Goal: Information Seeking & Learning: Learn about a topic

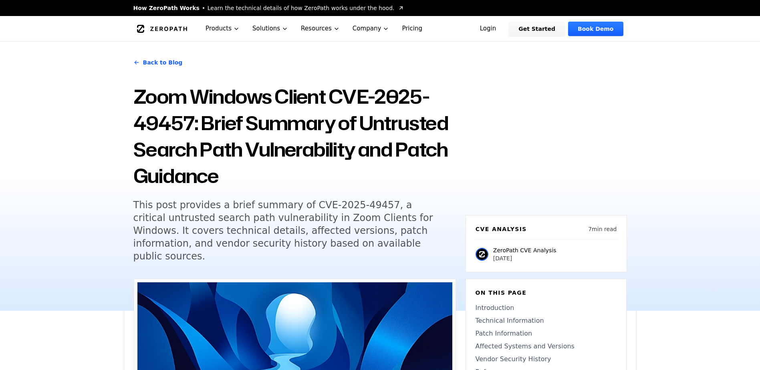
scroll to position [40, 0]
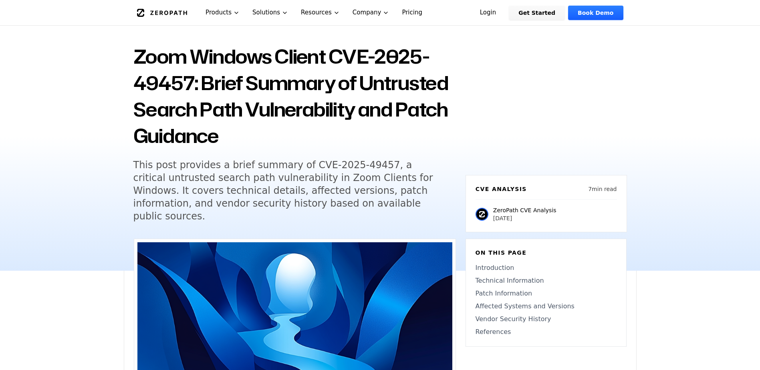
click at [107, 187] on div "Back to Blog Zoom Windows Client CVE-2025-49457: Brief Summary of Untrusted Sea…" at bounding box center [380, 136] width 760 height 269
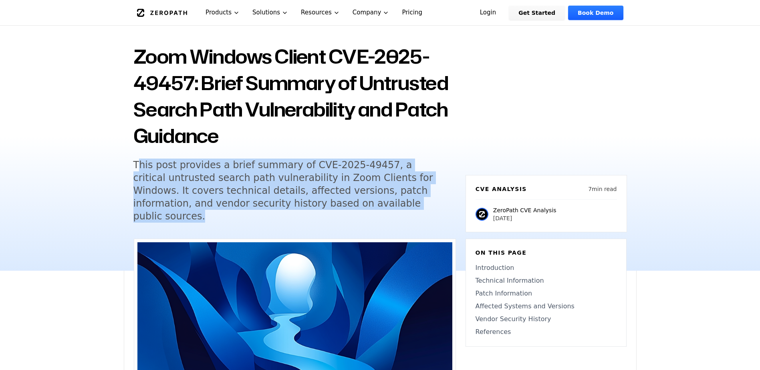
drag, startPoint x: 362, startPoint y: 206, endPoint x: 137, endPoint y: 169, distance: 228.9
click at [137, 169] on h5 "This post provides a brief summary of CVE-2025-49457, a critical untrusted sear…" at bounding box center [287, 191] width 308 height 64
drag, startPoint x: 131, startPoint y: 169, endPoint x: 376, endPoint y: 201, distance: 247.3
click at [376, 201] on div "Back to Blog Zoom Windows Client CVE-2025-49457: Brief Summary of Untrusted Sea…" at bounding box center [380, 136] width 513 height 269
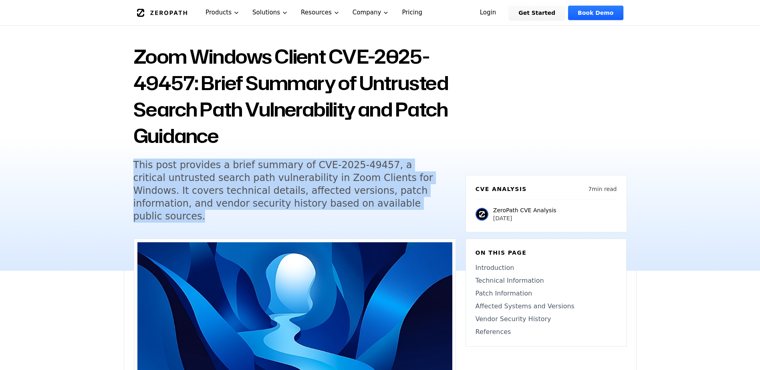
click at [376, 201] on h5 "This post provides a brief summary of CVE-2025-49457, a critical untrusted sear…" at bounding box center [287, 191] width 308 height 64
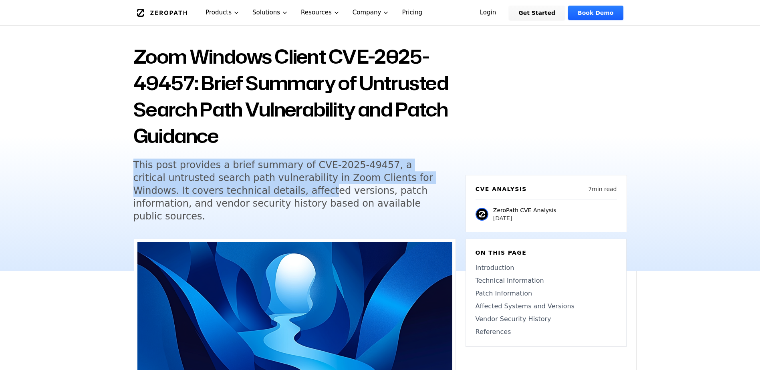
drag, startPoint x: 143, startPoint y: 167, endPoint x: 101, endPoint y: 163, distance: 41.9
click at [101, 163] on div "Back to Blog Zoom Windows Client CVE-2025-49457: Brief Summary of Untrusted Sea…" at bounding box center [380, 136] width 760 height 269
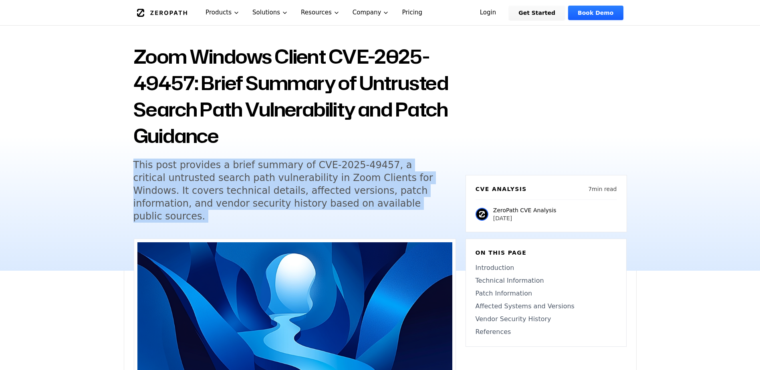
drag, startPoint x: 101, startPoint y: 163, endPoint x: 362, endPoint y: 206, distance: 264.3
click at [362, 206] on div "Back to Blog Zoom Windows Client CVE-2025-49457: Brief Summary of Untrusted Sea…" at bounding box center [380, 136] width 760 height 269
click at [362, 206] on h5 "This post provides a brief summary of CVE-2025-49457, a critical untrusted sear…" at bounding box center [287, 191] width 308 height 64
